Goal: Task Accomplishment & Management: Use online tool/utility

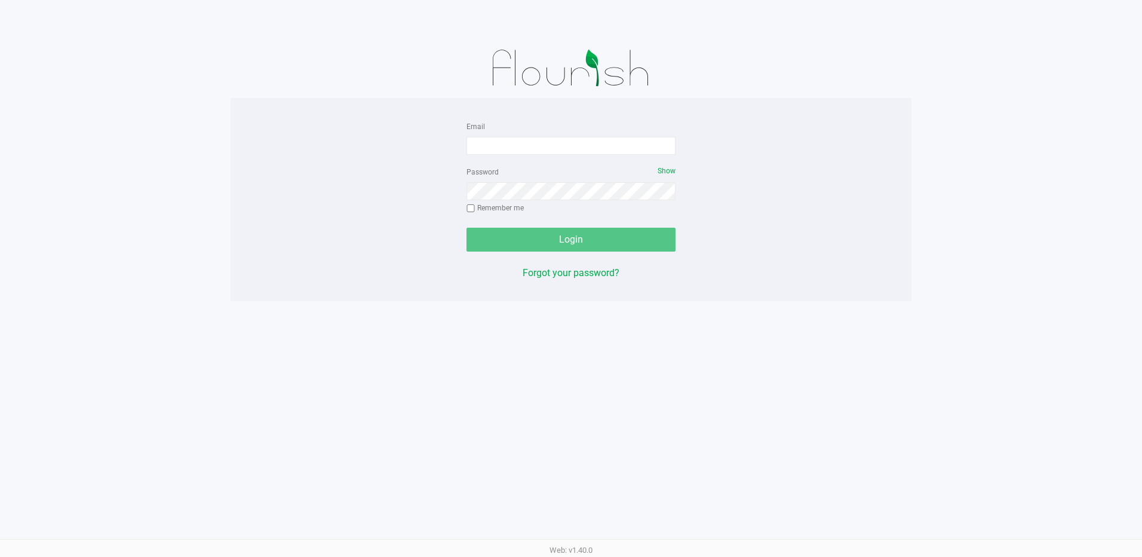
click at [494, 136] on div "Email" at bounding box center [570, 137] width 209 height 36
click at [502, 148] on input "Email" at bounding box center [570, 146] width 209 height 18
type input "[EMAIL_ADDRESS][DOMAIN_NAME]"
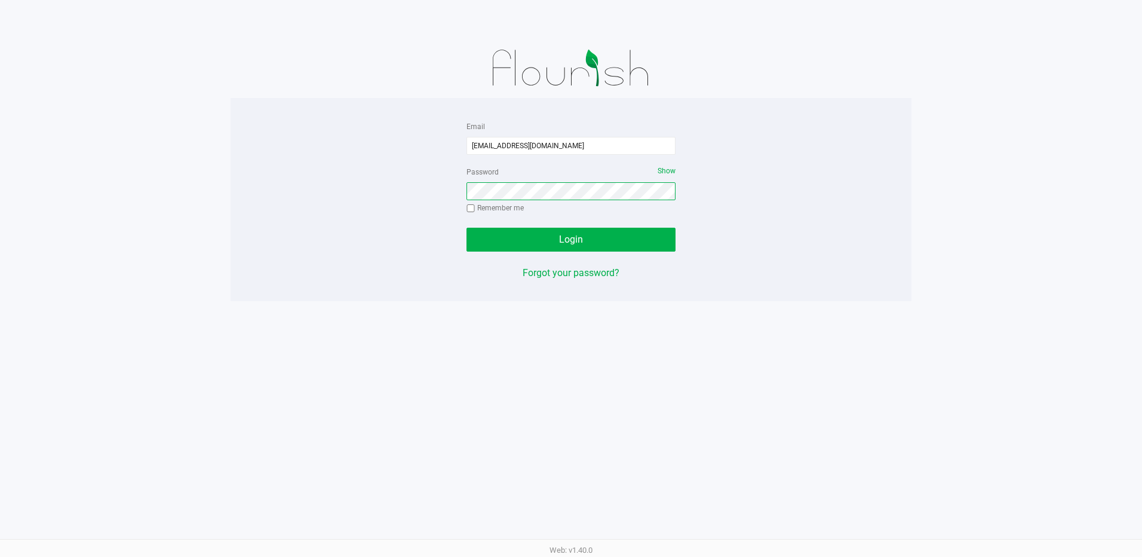
click at [466, 228] on button "Login" at bounding box center [570, 240] width 209 height 24
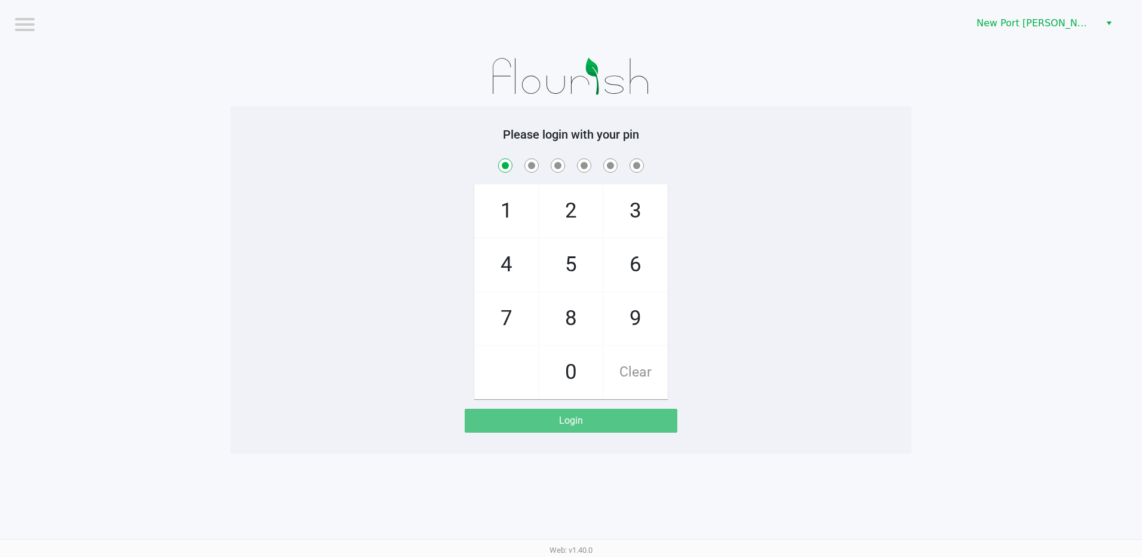
checkbox input "true"
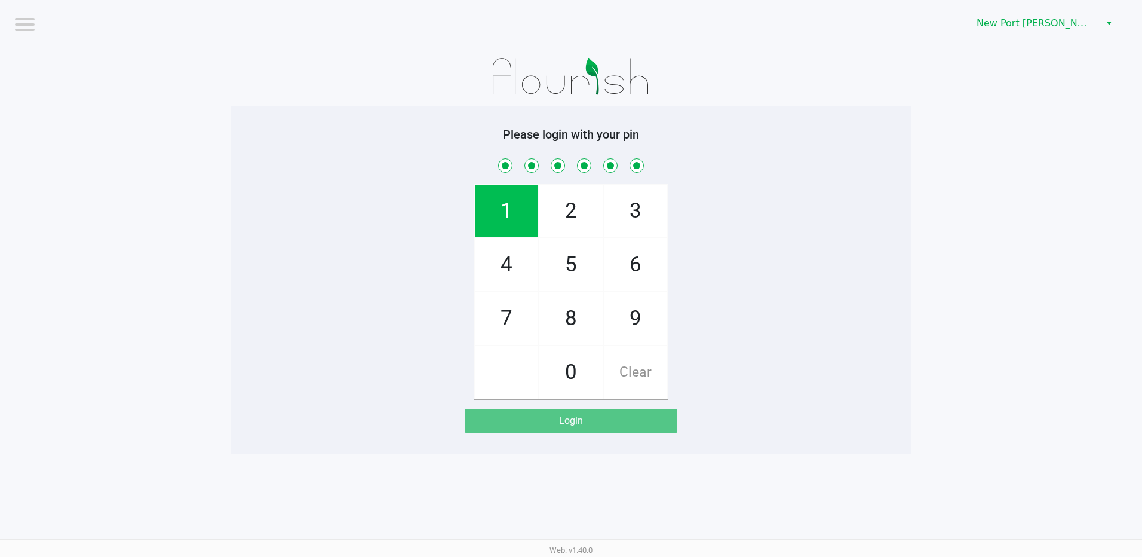
checkbox input "true"
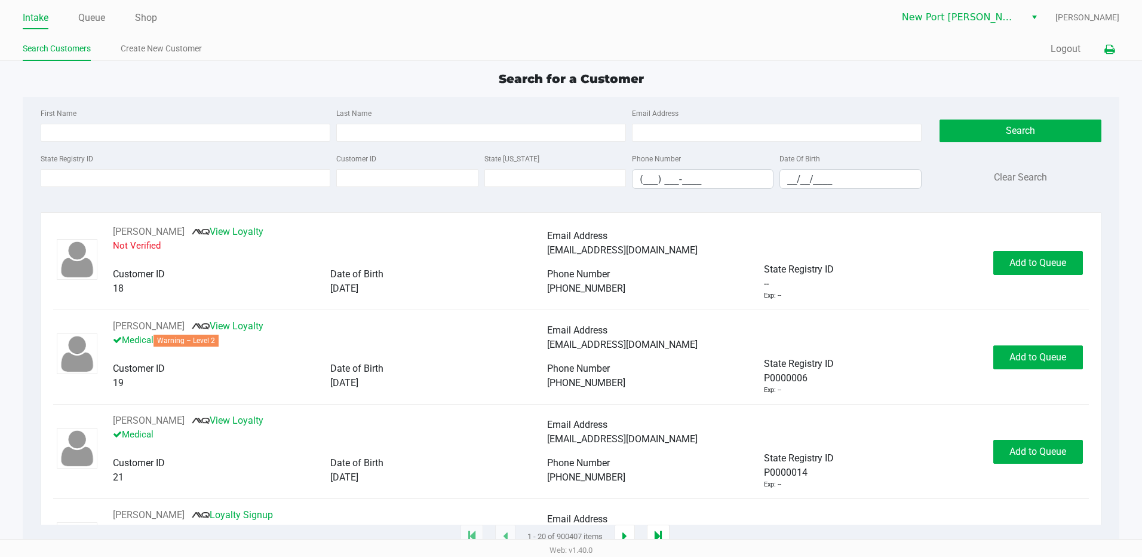
click at [1107, 46] on icon at bounding box center [1109, 49] width 10 height 8
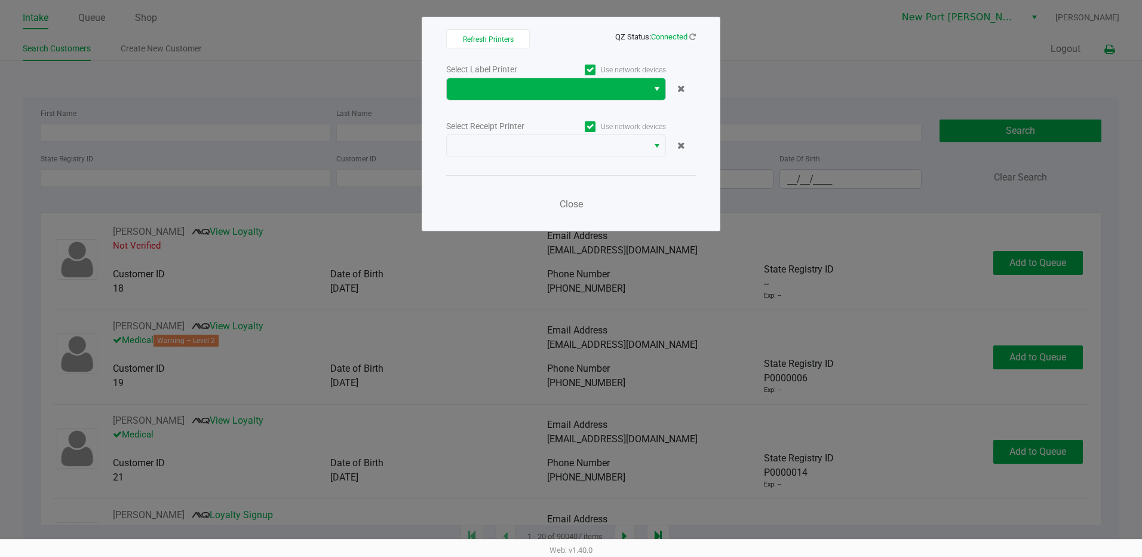
click at [653, 89] on span "Select" at bounding box center [657, 89] width 10 height 14
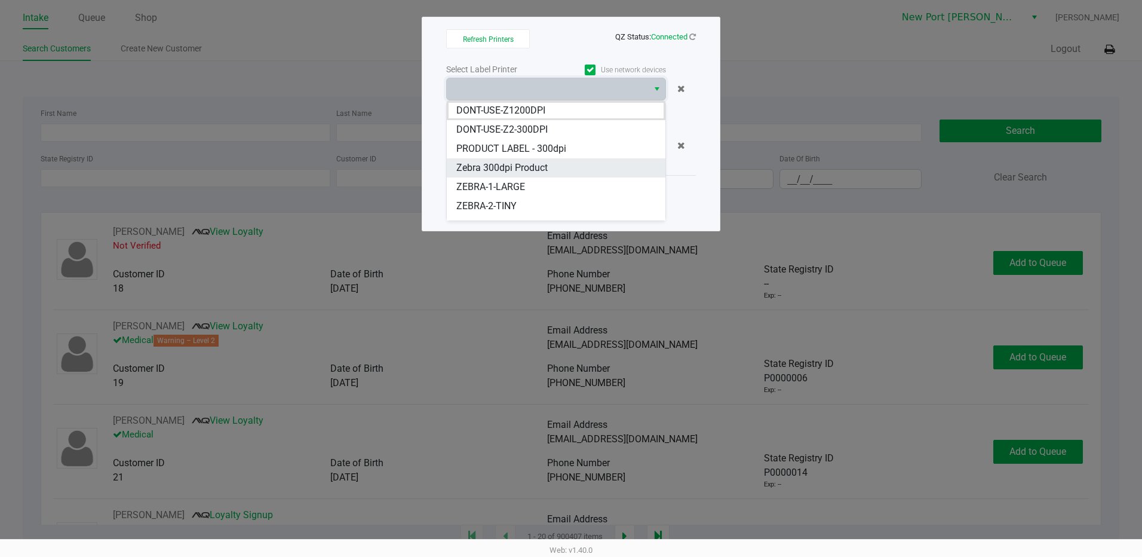
scroll to position [91, 0]
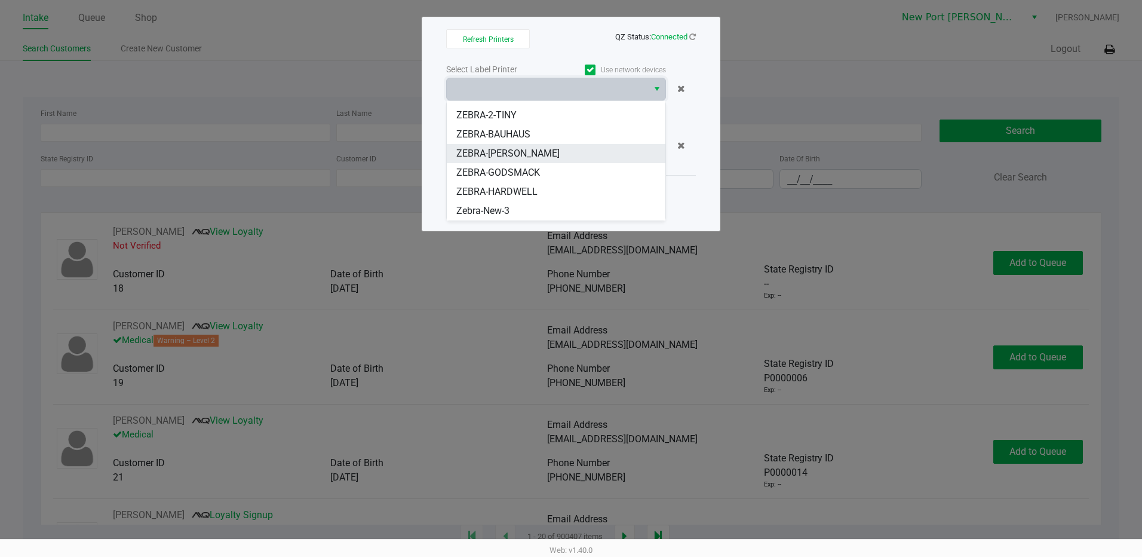
click at [513, 152] on span "ZEBRA-DEAN-MILLER" at bounding box center [507, 153] width 103 height 14
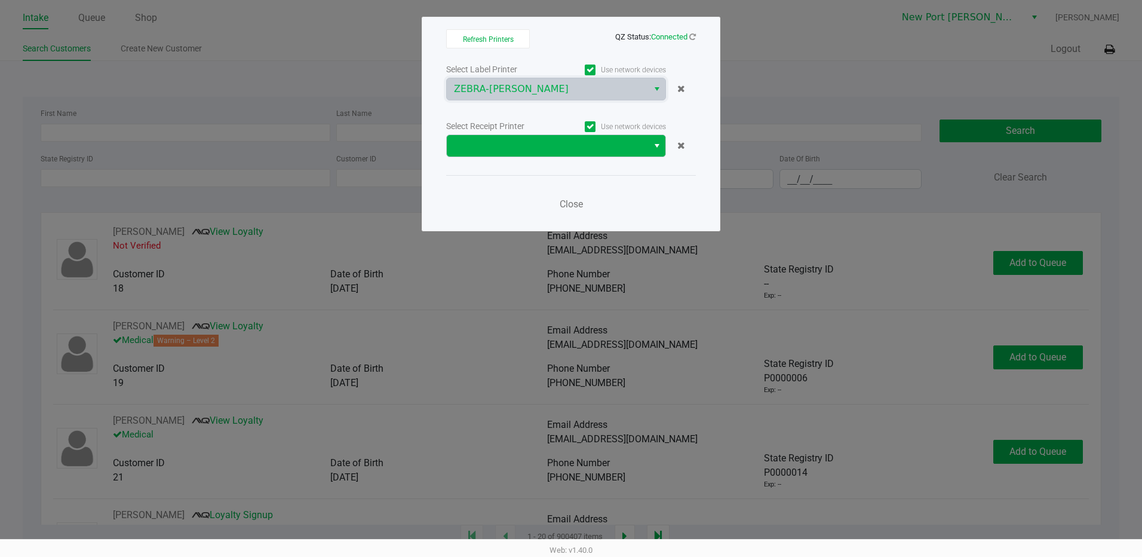
click at [653, 144] on span "Select" at bounding box center [657, 146] width 10 height 14
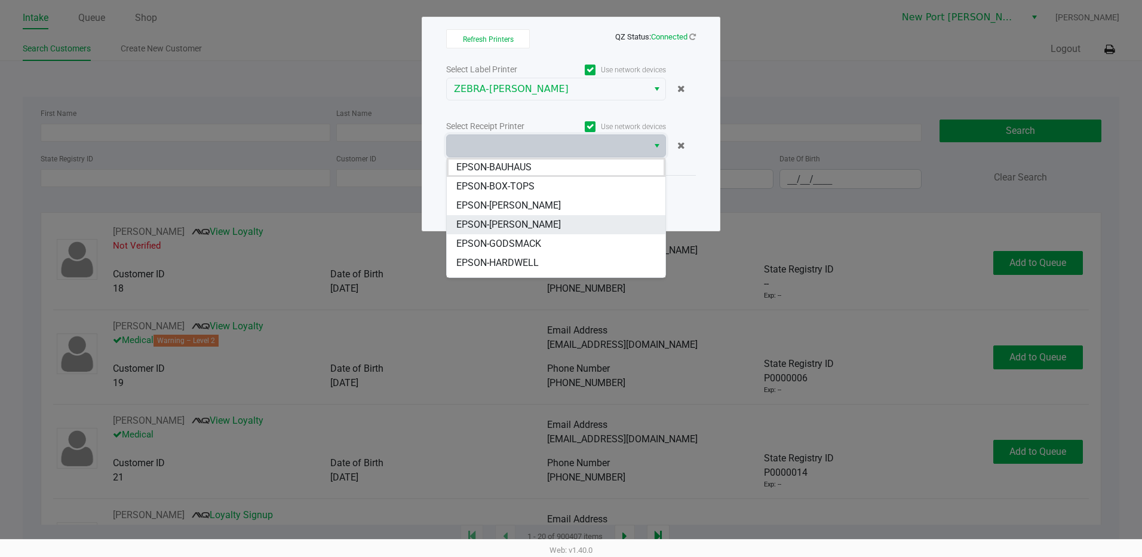
click at [482, 217] on span "EPSON-DEAN-MILLER" at bounding box center [508, 224] width 104 height 14
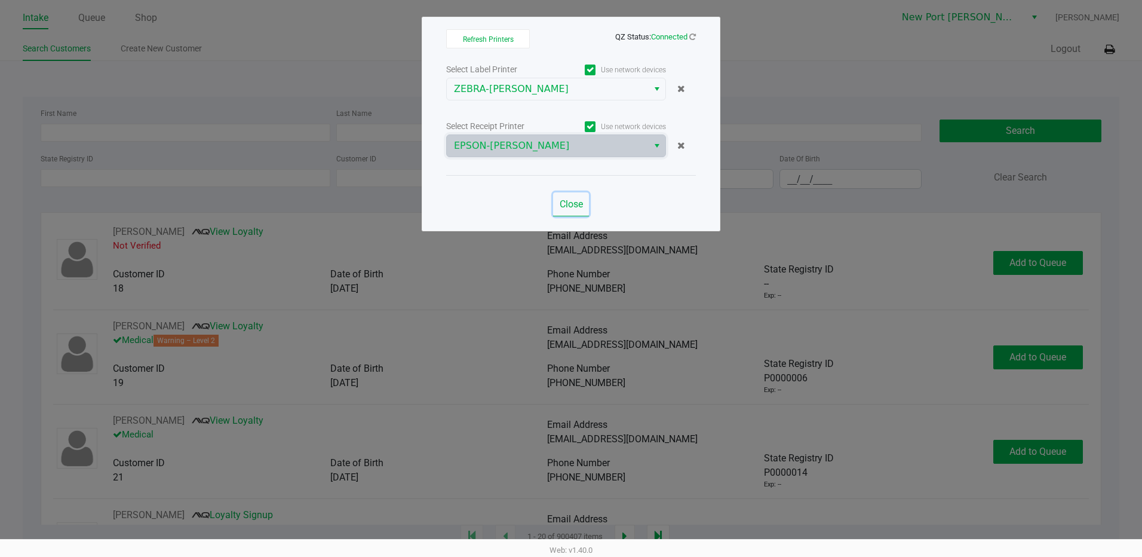
click at [573, 202] on span "Close" at bounding box center [571, 203] width 23 height 11
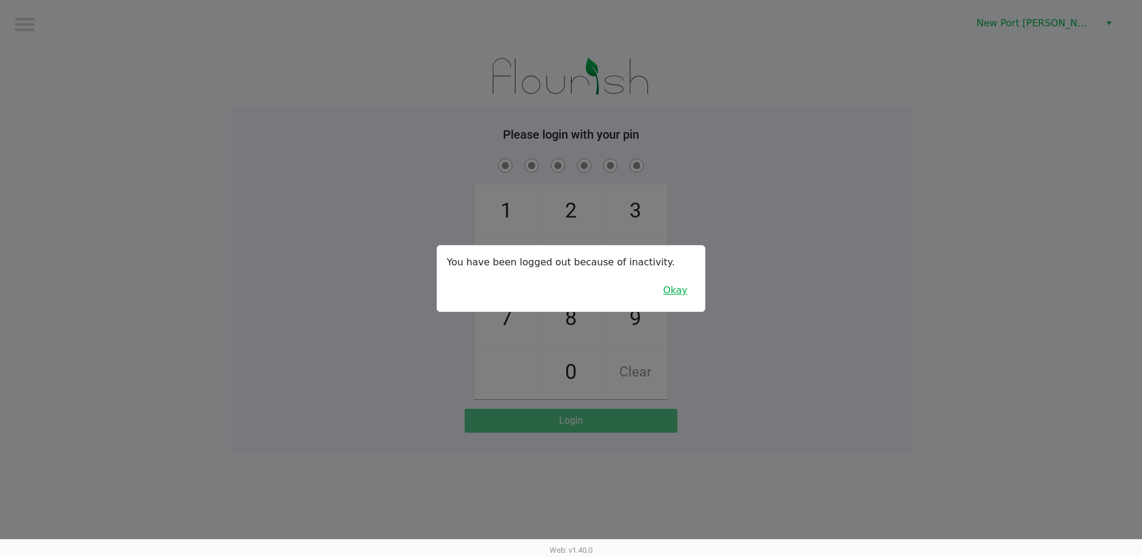
click at [671, 288] on button "Okay" at bounding box center [675, 290] width 40 height 23
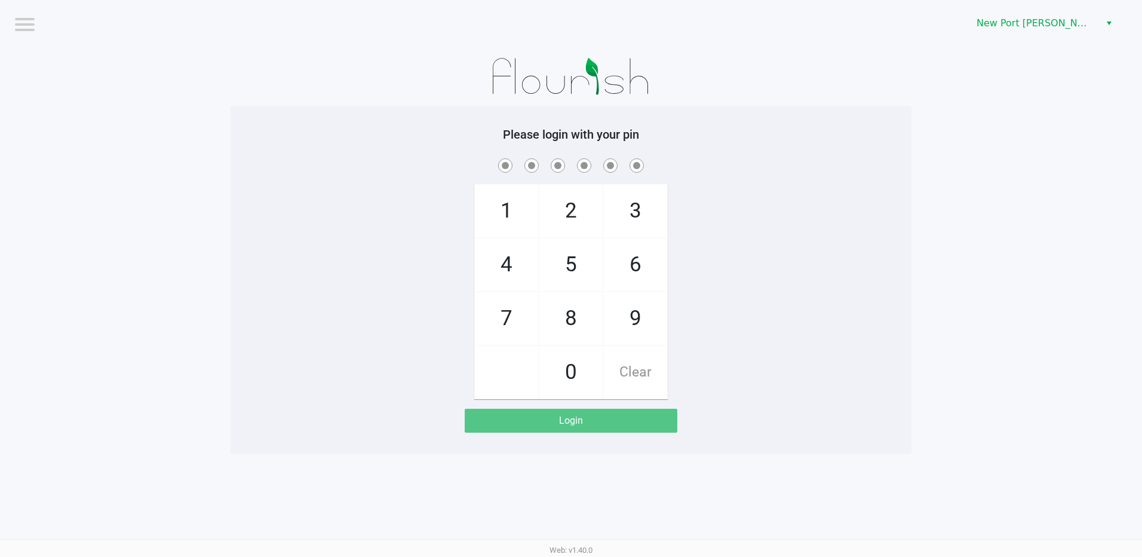
click at [783, 269] on div "1 4 7 2 5 8 0 3 6 9 Clear" at bounding box center [570, 277] width 681 height 243
checkbox input "true"
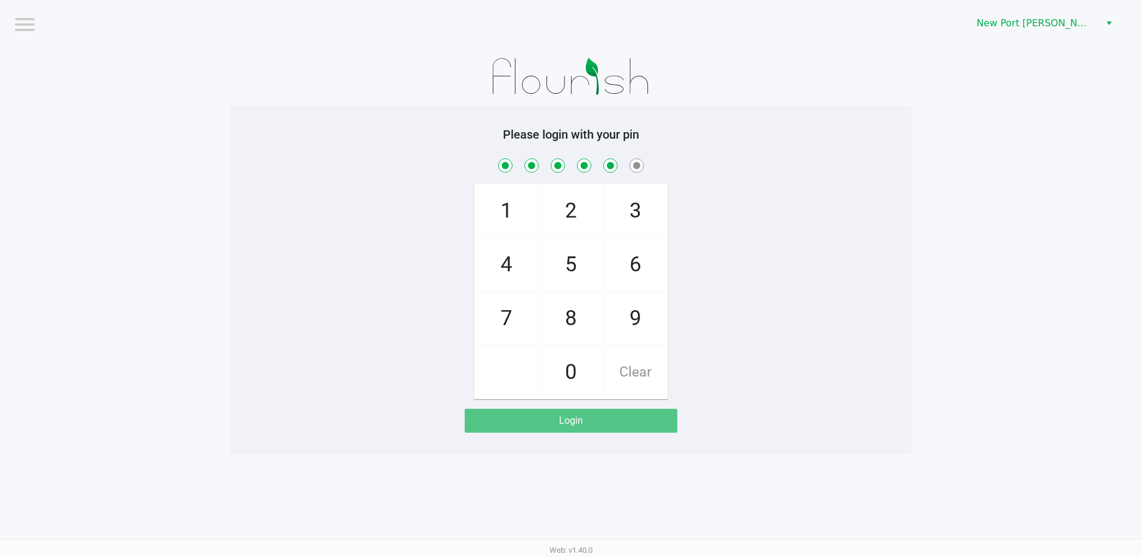
checkbox input "true"
